Goal: Navigation & Orientation: Find specific page/section

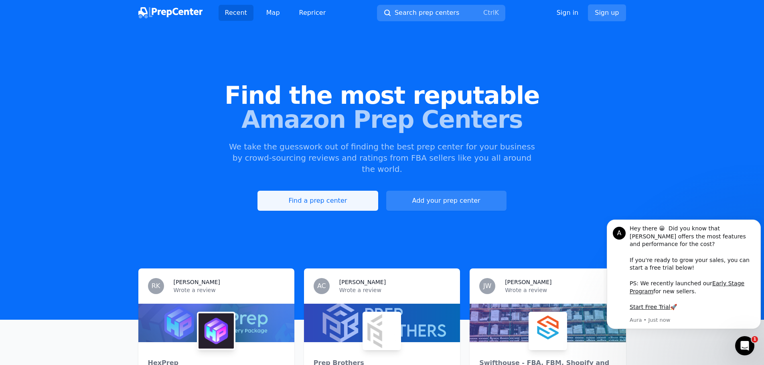
click at [332, 191] on link "Find a prep center" at bounding box center [317, 201] width 120 height 20
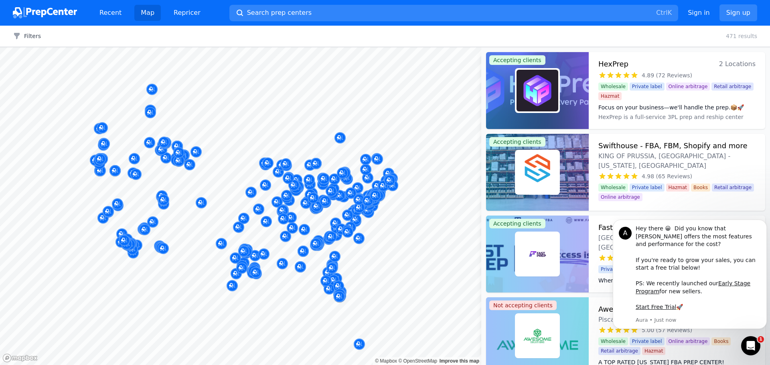
click at [150, 221] on div at bounding box center [145, 221] width 154 height 6
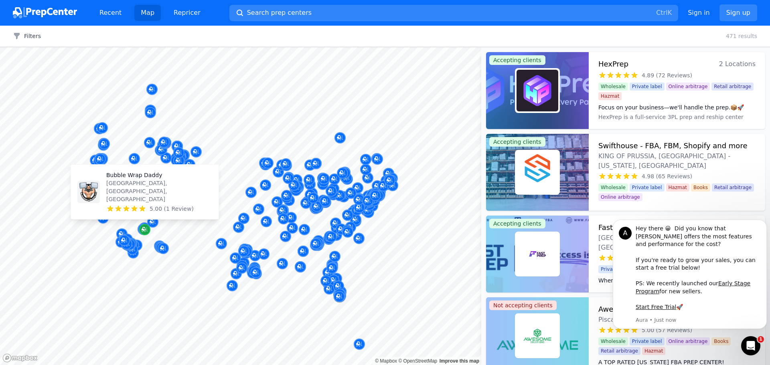
click at [144, 226] on icon "Map marker" at bounding box center [145, 230] width 6 height 8
click at [137, 200] on p "[GEOGRAPHIC_DATA], [GEOGRAPHIC_DATA], [GEOGRAPHIC_DATA]" at bounding box center [159, 191] width 106 height 24
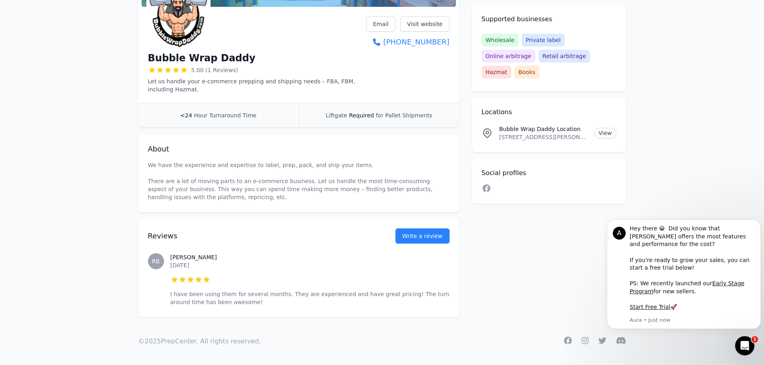
scroll to position [125, 0]
click at [430, 24] on link "Visit website" at bounding box center [424, 23] width 49 height 15
